Goal: Find specific page/section: Find specific page/section

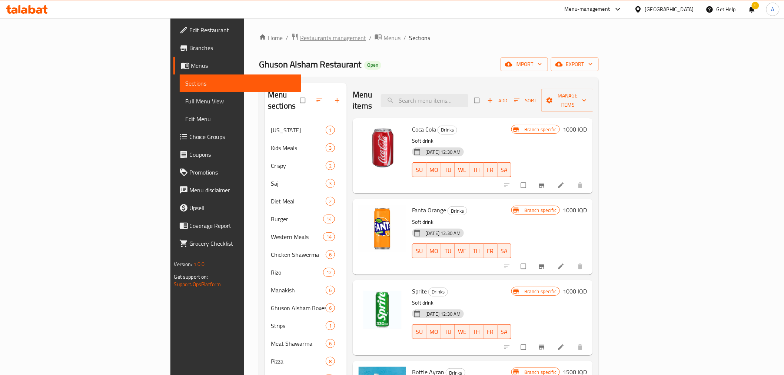
click at [300, 42] on span "Restaurants management" at bounding box center [333, 37] width 66 height 9
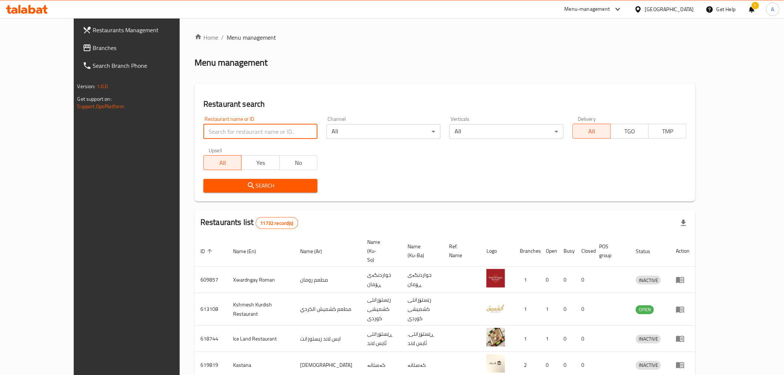
click at [203, 126] on input "search" at bounding box center [260, 131] width 114 height 15
paste input "661230"
type input "661230"
click button "Search" at bounding box center [260, 186] width 114 height 14
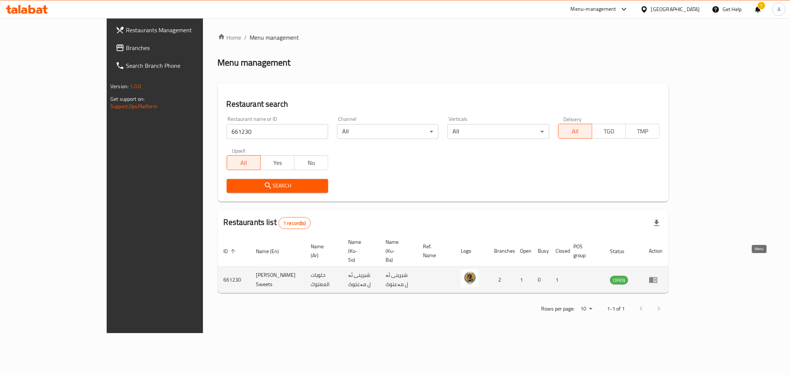
click at [658, 275] on icon "enhanced table" at bounding box center [653, 279] width 9 height 9
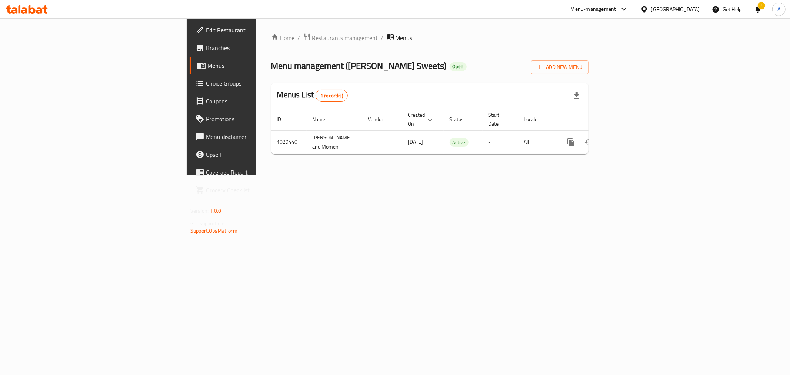
click at [206, 45] on span "Branches" at bounding box center [259, 47] width 107 height 9
